Goal: Task Accomplishment & Management: Complete application form

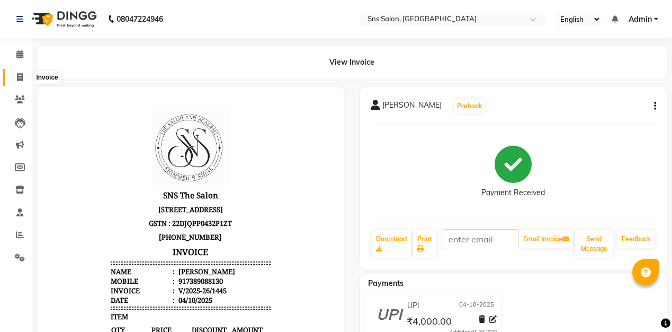
click at [19, 78] on icon at bounding box center [20, 77] width 6 height 8
select select "service"
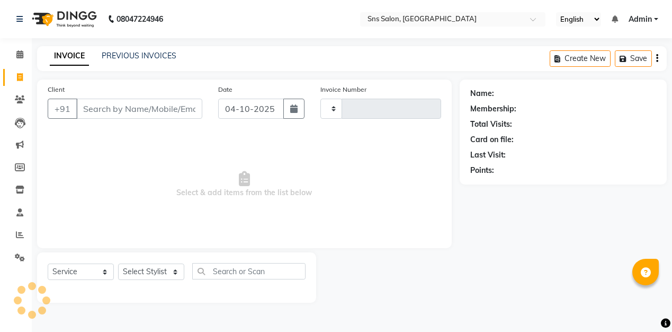
type input "1446"
select select "4714"
click at [90, 110] on input "Client" at bounding box center [139, 108] width 126 height 20
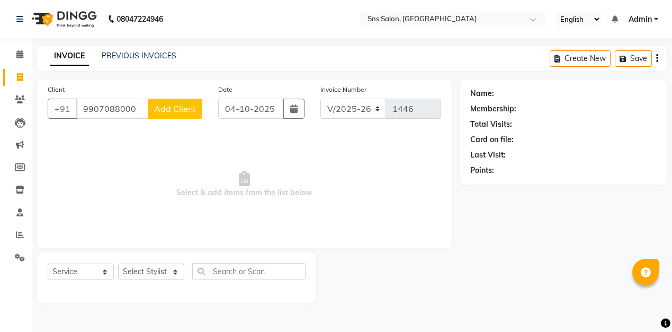
type input "9907088000"
click at [175, 111] on span "Add Client" at bounding box center [175, 108] width 42 height 11
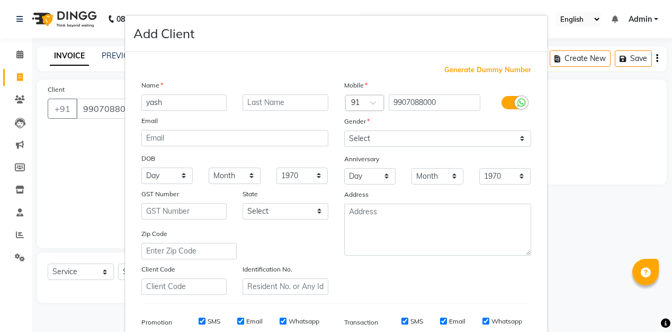
type input "yash"
click at [283, 102] on input "text" at bounding box center [286, 102] width 86 height 16
type input "[DEMOGRAPHIC_DATA]"
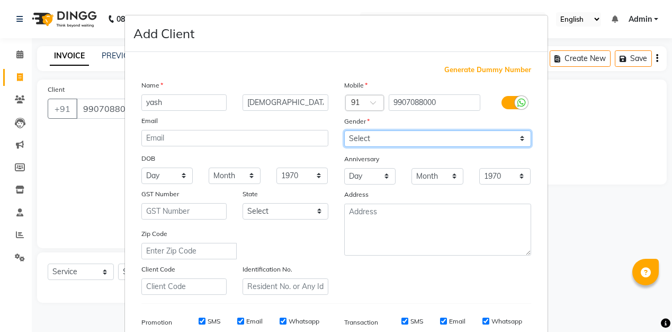
click at [397, 141] on select "Select [DEMOGRAPHIC_DATA] [DEMOGRAPHIC_DATA] Other Prefer Not To Say" at bounding box center [437, 138] width 187 height 16
select select "[DEMOGRAPHIC_DATA]"
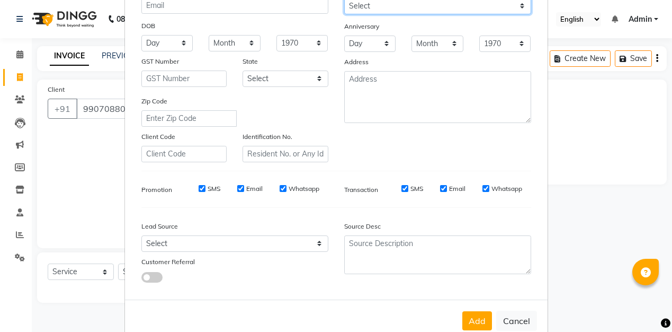
scroll to position [157, 0]
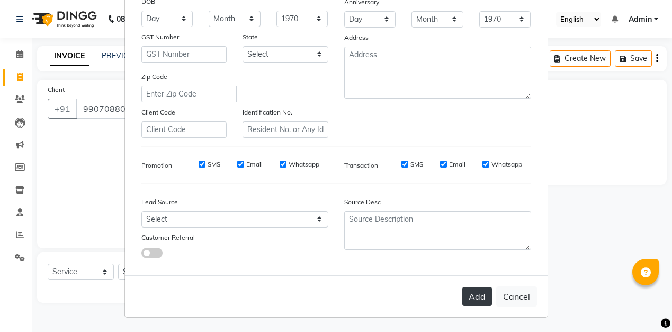
click at [486, 295] on button "Add" at bounding box center [477, 295] width 30 height 19
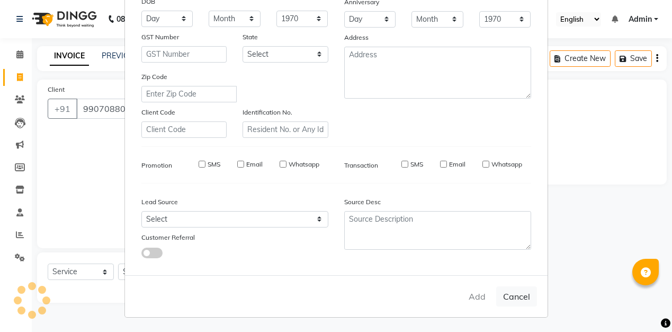
select select
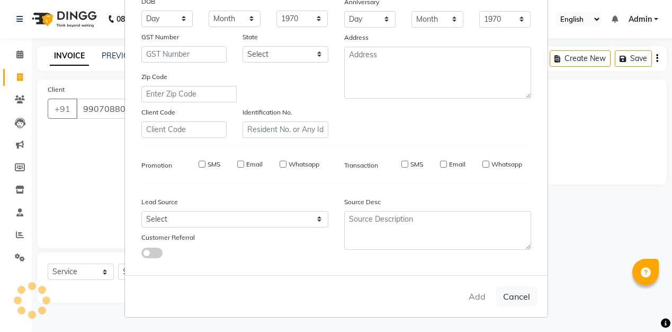
select select
checkbox input "false"
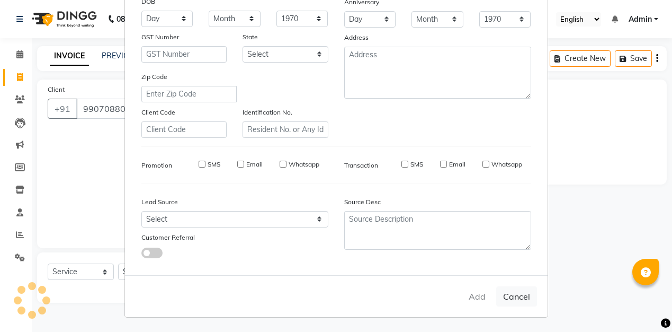
checkbox input "false"
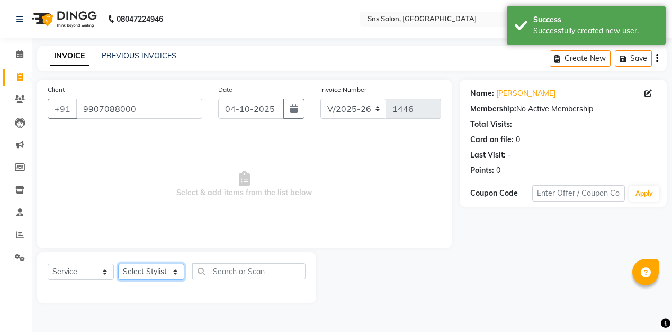
click at [155, 272] on select "Select Stylist [PERSON_NAME] Kavita [PERSON_NAME] Preeti [PERSON_NAME] [PERSON_…" at bounding box center [151, 271] width 66 height 16
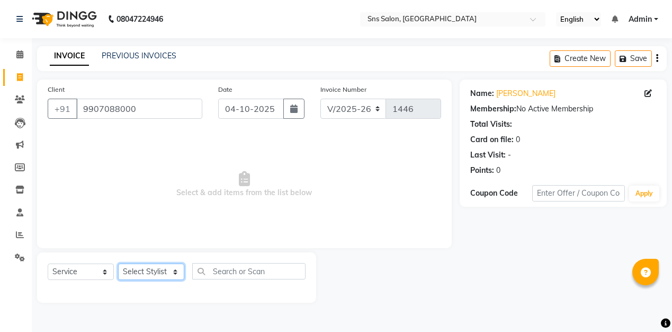
select select "82431"
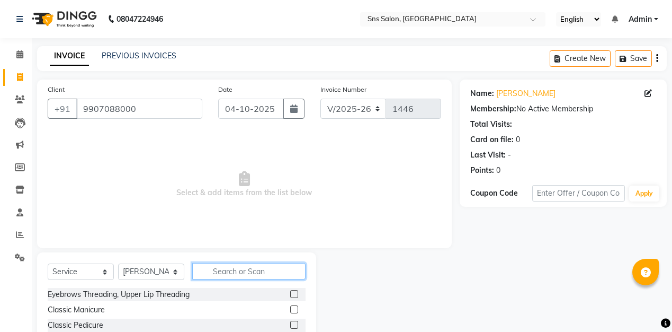
click at [237, 272] on input "text" at bounding box center [248, 271] width 113 height 16
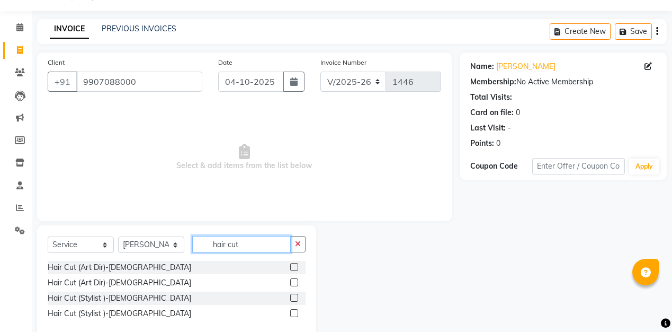
scroll to position [28, 0]
type input "hair cut"
click at [294, 267] on label at bounding box center [294, 266] width 8 height 8
click at [294, 267] on input "checkbox" at bounding box center [293, 266] width 7 height 7
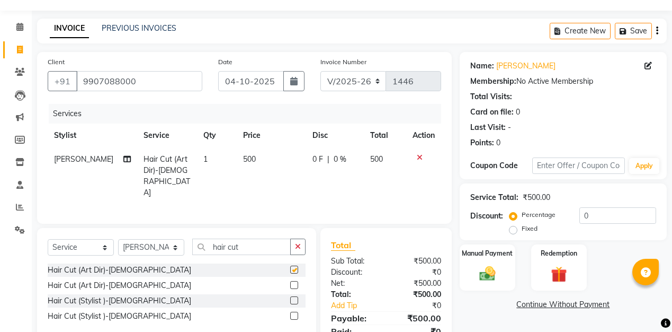
checkbox input "false"
click at [254, 157] on td "500" at bounding box center [271, 175] width 69 height 57
select select "82431"
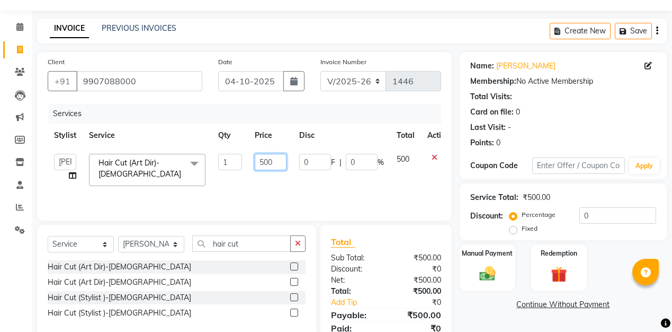
click at [277, 161] on input "500" at bounding box center [271, 162] width 32 height 16
type input "5"
type input "400"
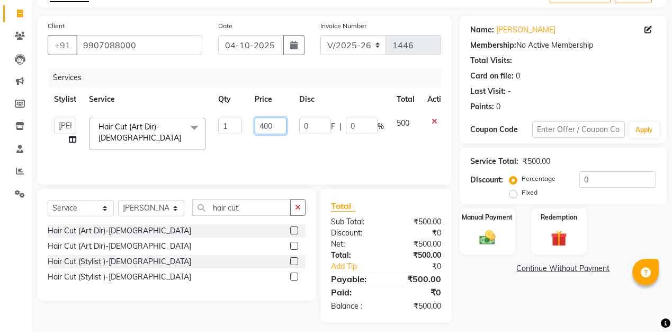
scroll to position [70, 0]
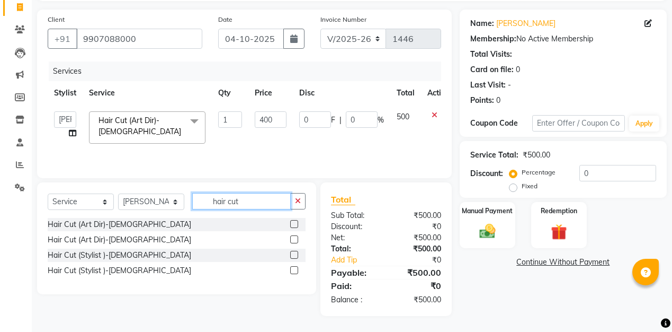
click at [250, 202] on input "hair cut" at bounding box center [241, 201] width 98 height 16
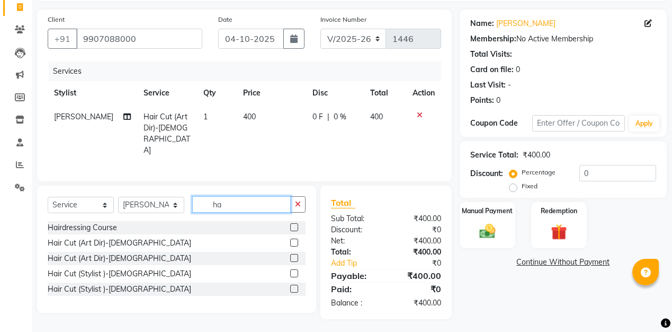
type input "h"
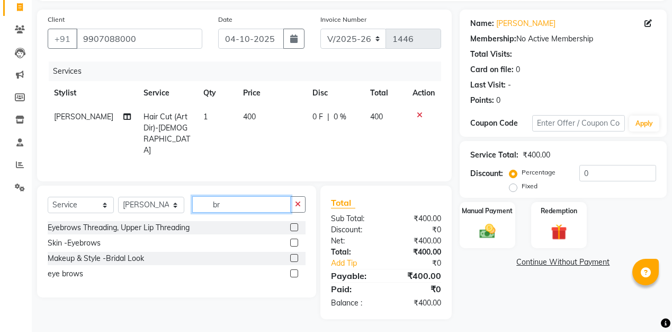
type input "b"
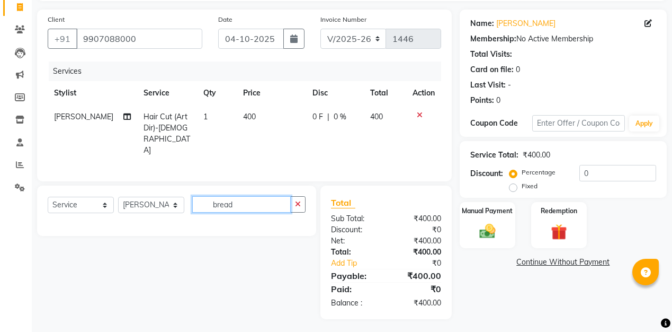
click at [253, 204] on input "bread" at bounding box center [241, 204] width 98 height 16
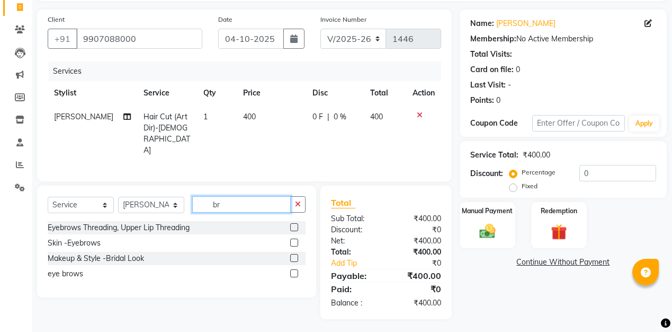
type input "b"
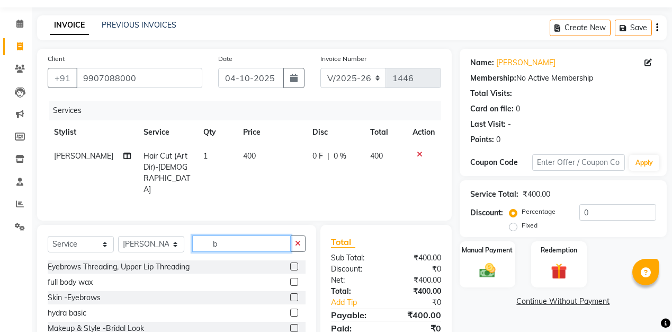
scroll to position [93, 0]
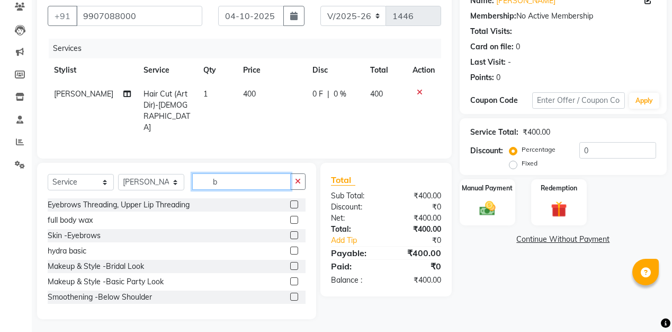
click at [227, 184] on input "b" at bounding box center [241, 181] width 98 height 16
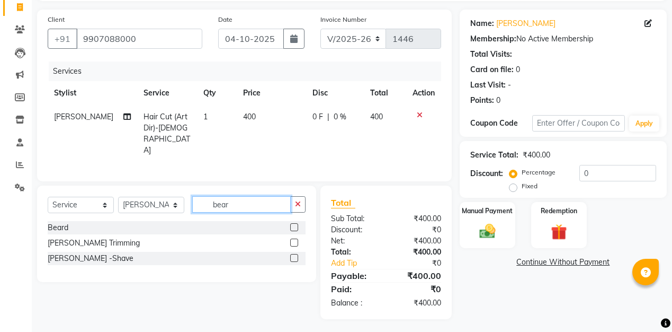
type input "bear"
click at [294, 240] on label at bounding box center [294, 242] width 8 height 8
click at [294, 240] on input "checkbox" at bounding box center [293, 242] width 7 height 7
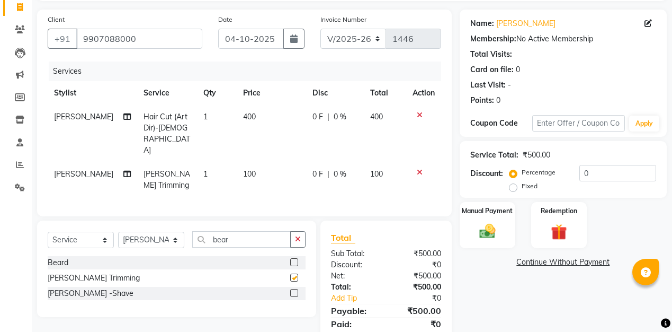
checkbox input "false"
click at [231, 231] on input "bear" at bounding box center [241, 239] width 98 height 16
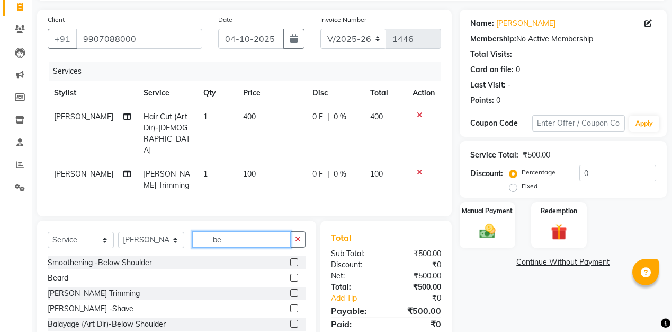
type input "b"
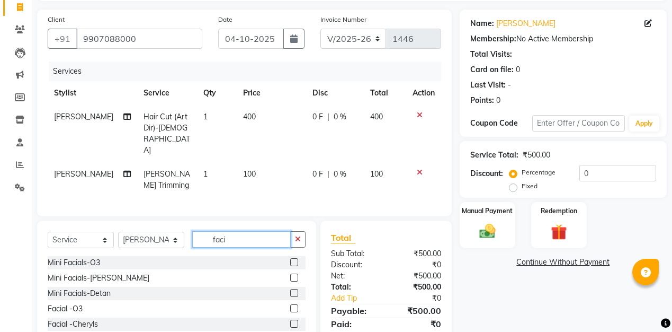
type input "faci"
click at [294, 304] on label at bounding box center [294, 308] width 8 height 8
click at [294, 305] on input "checkbox" at bounding box center [293, 308] width 7 height 7
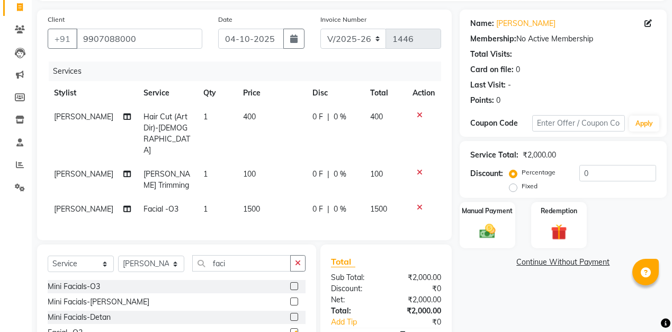
checkbox input "false"
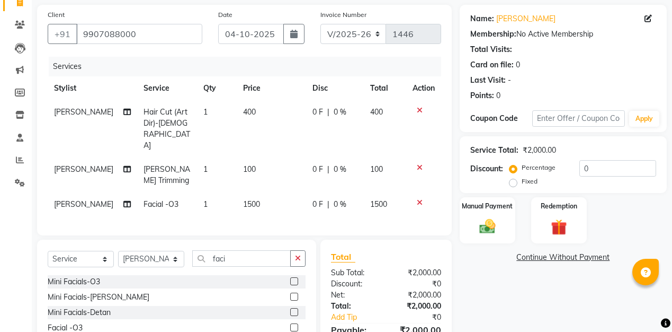
click at [258, 192] on td "1500" at bounding box center [271, 204] width 69 height 24
select select "82431"
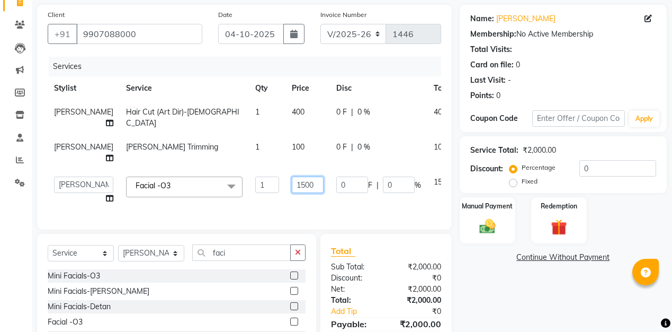
click at [292, 184] on input "1500" at bounding box center [308, 184] width 32 height 16
type input "1"
type input "2500"
click at [163, 255] on div "Select Service Product Membership Package Voucher Prepaid Gift Card Select Styl…" at bounding box center [176, 305] width 279 height 142
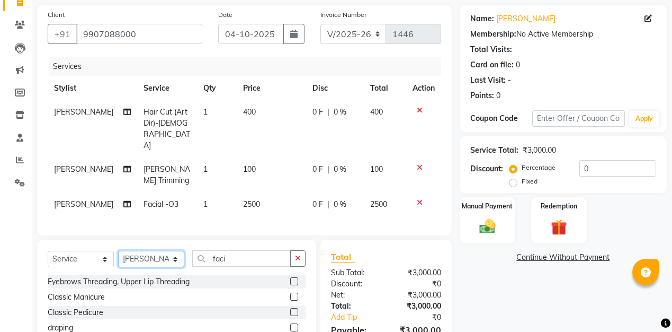
click at [153, 250] on select "Select Stylist [PERSON_NAME] Kavita [PERSON_NAME] Preeti [PERSON_NAME] [PERSON_…" at bounding box center [151, 258] width 66 height 16
select select "80911"
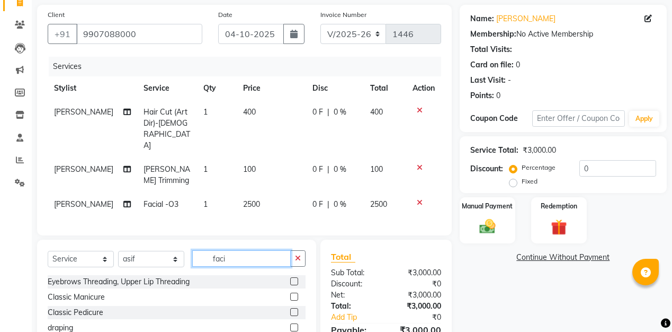
click at [235, 250] on input "faci" at bounding box center [241, 258] width 98 height 16
click at [247, 250] on input "faci" at bounding box center [241, 258] width 98 height 16
type input "f"
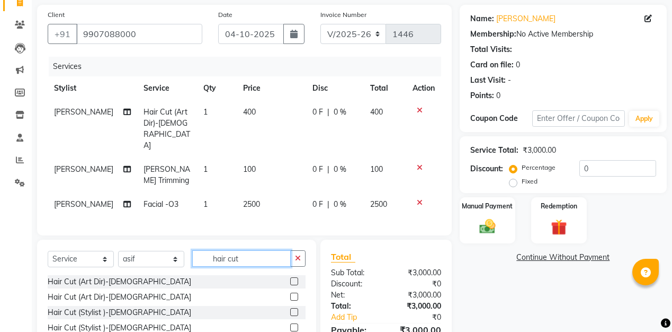
type input "hair cut"
click at [293, 292] on label at bounding box center [294, 296] width 8 height 8
click at [293, 293] on input "checkbox" at bounding box center [293, 296] width 7 height 7
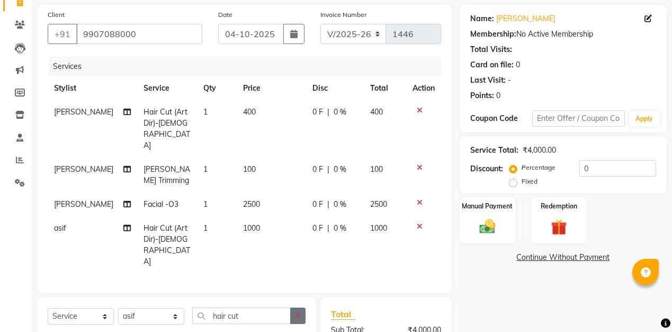
checkbox input "false"
click at [249, 307] on input "hair cut" at bounding box center [241, 315] width 98 height 16
type input "h"
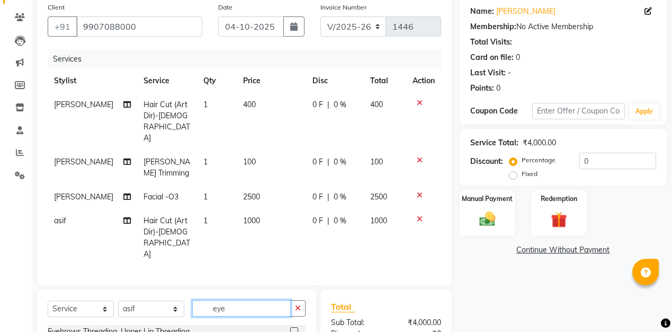
scroll to position [84, 0]
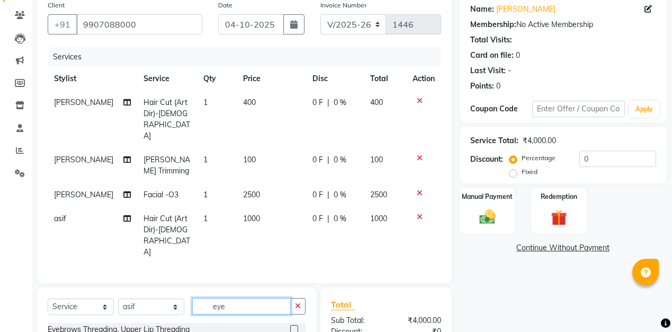
type input "eye"
click at [297, 325] on label at bounding box center [294, 329] width 8 height 8
click at [297, 326] on input "checkbox" at bounding box center [293, 329] width 7 height 7
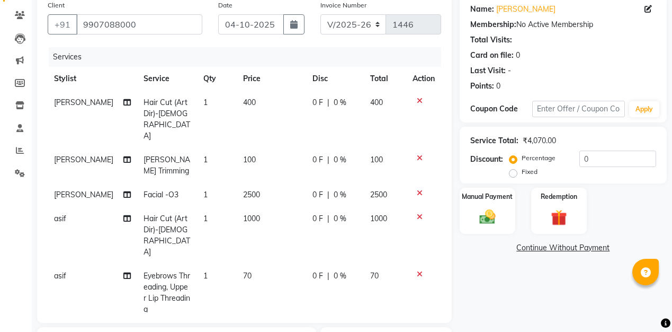
checkbox input "false"
click at [249, 264] on td "70" at bounding box center [271, 292] width 69 height 57
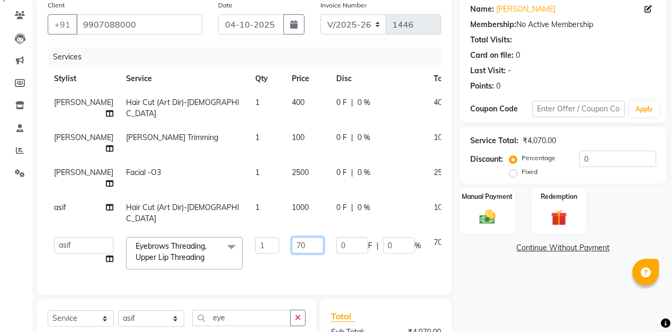
click at [292, 237] on input "70" at bounding box center [308, 245] width 32 height 16
type input "7"
type input "150"
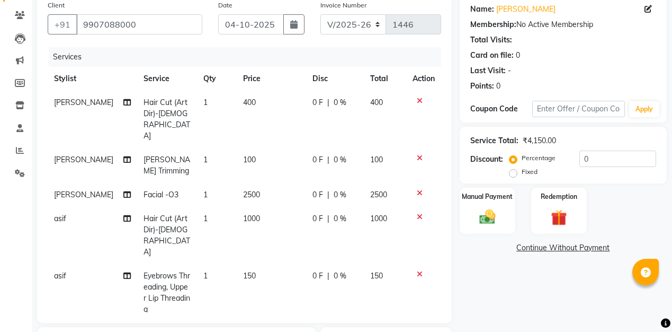
click at [71, 264] on td "asif" at bounding box center [92, 292] width 89 height 57
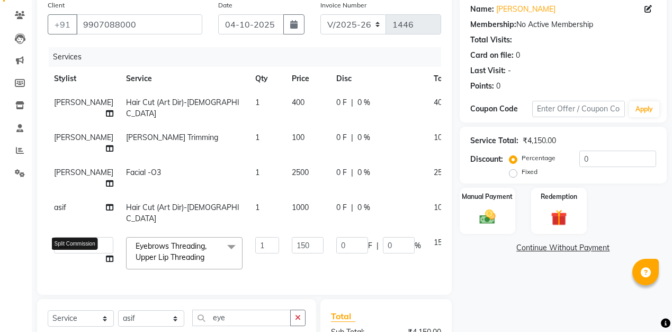
click at [106, 255] on icon at bounding box center [109, 258] width 7 height 7
select select "80911"
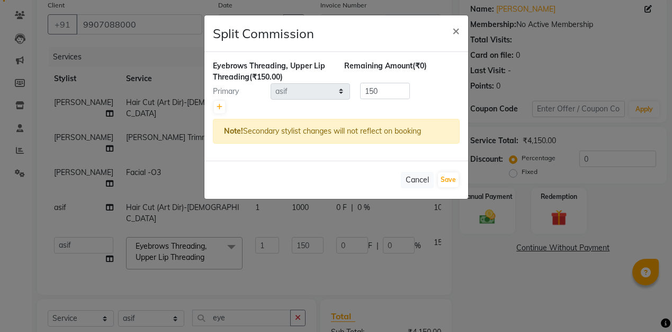
click at [211, 222] on ngb-modal-window "Split Commission × Eyebrows Threading, Upper Lip Threading (₹150.00) Remaining …" at bounding box center [336, 166] width 672 height 332
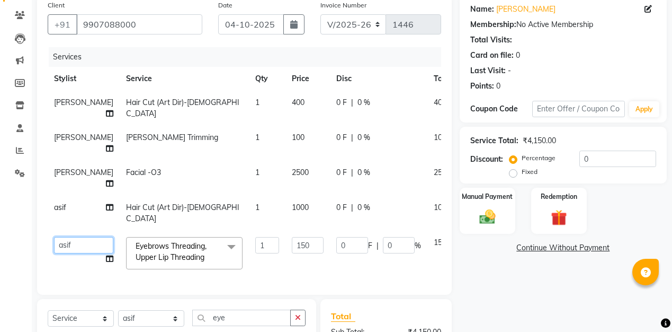
click at [71, 237] on select "[PERSON_NAME] Kavita [PERSON_NAME] Preeti [PERSON_NAME] [PERSON_NAME] [PERSON_N…" at bounding box center [83, 245] width 59 height 16
select select "27970"
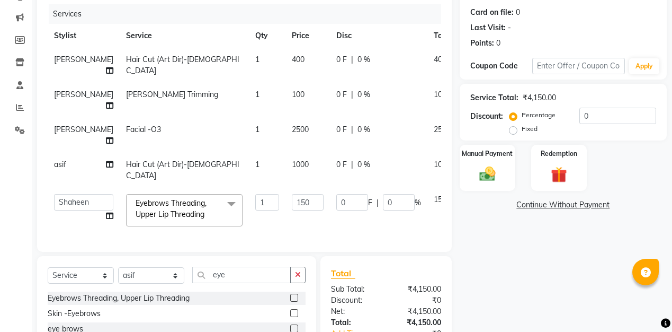
scroll to position [190, 0]
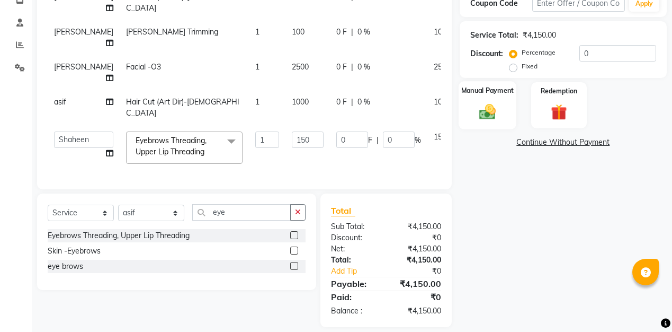
click at [487, 114] on img at bounding box center [487, 111] width 27 height 19
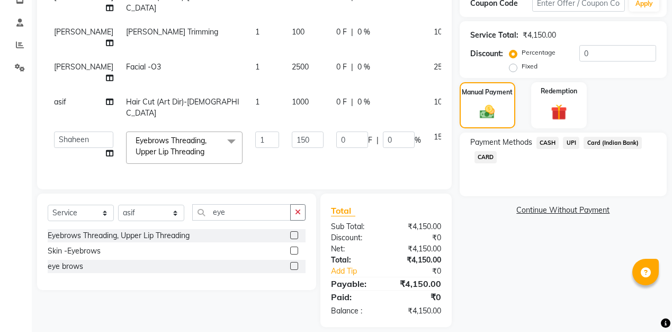
click at [547, 145] on span "CASH" at bounding box center [547, 143] width 23 height 12
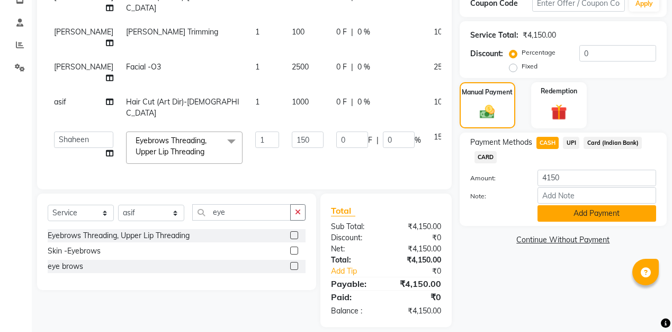
click at [565, 213] on button "Add Payment" at bounding box center [597, 213] width 119 height 16
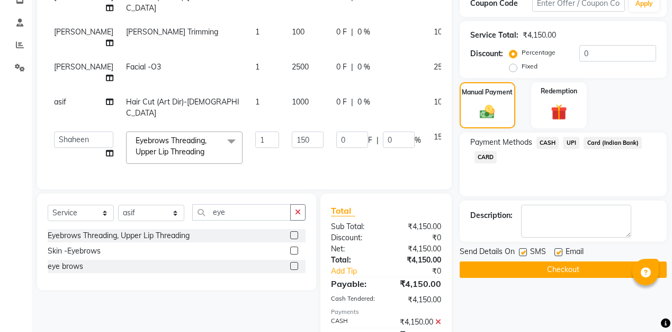
scroll to position [227, 0]
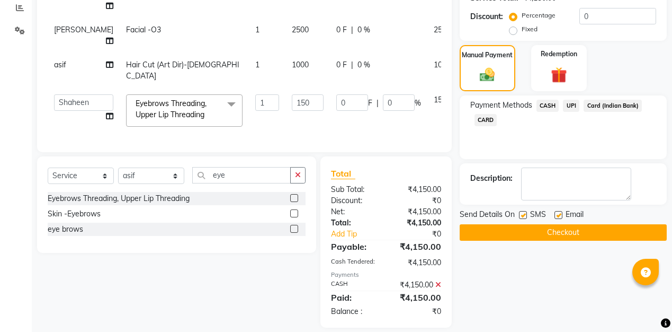
click at [569, 235] on button "Checkout" at bounding box center [563, 232] width 207 height 16
